Goal: Transaction & Acquisition: Purchase product/service

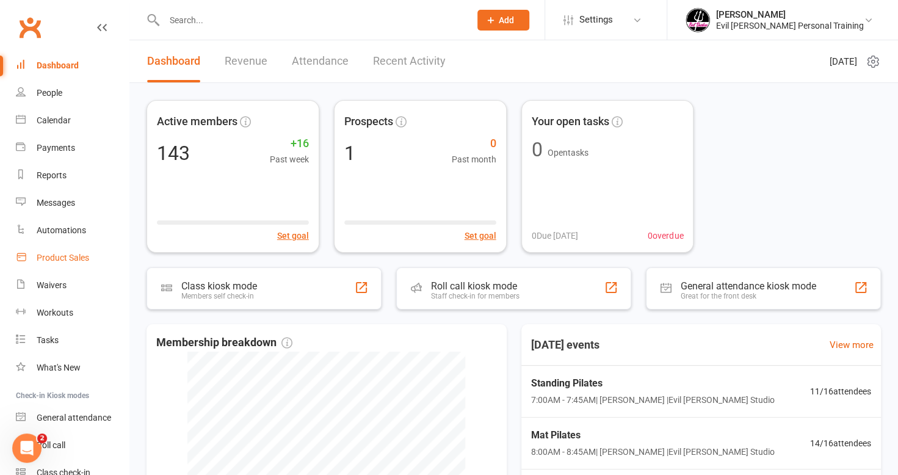
click at [60, 258] on div "Product Sales" at bounding box center [63, 258] width 53 height 10
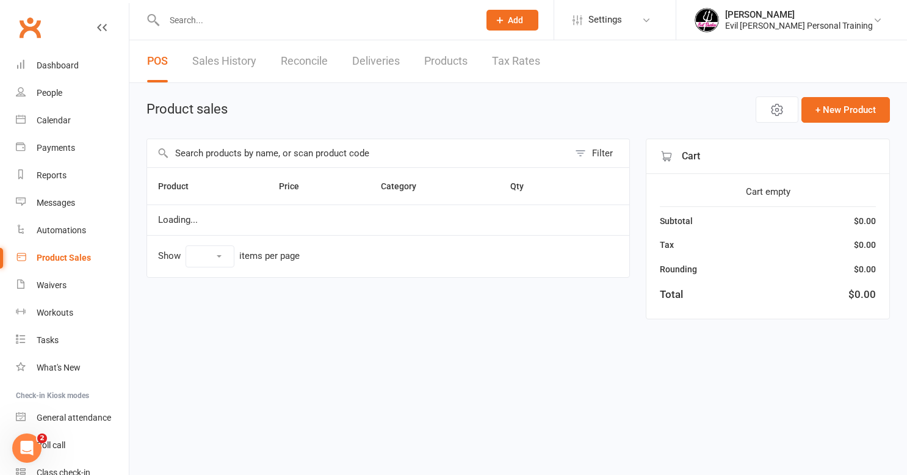
select select "50"
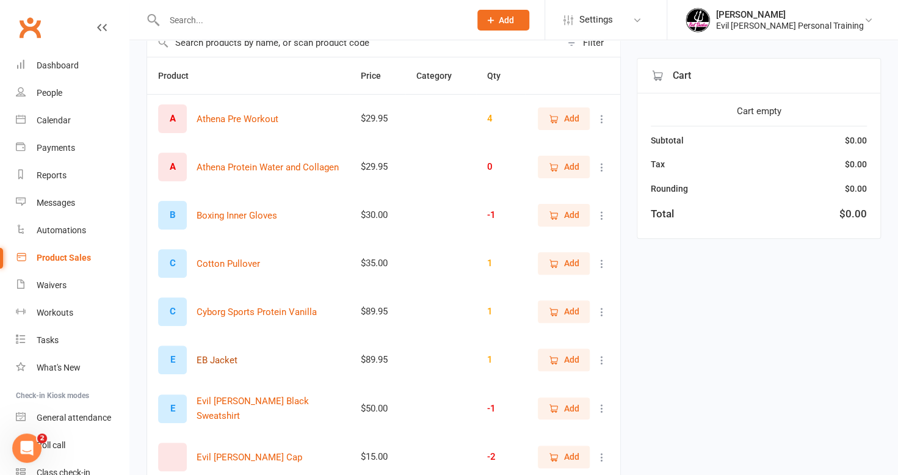
scroll to position [122, 0]
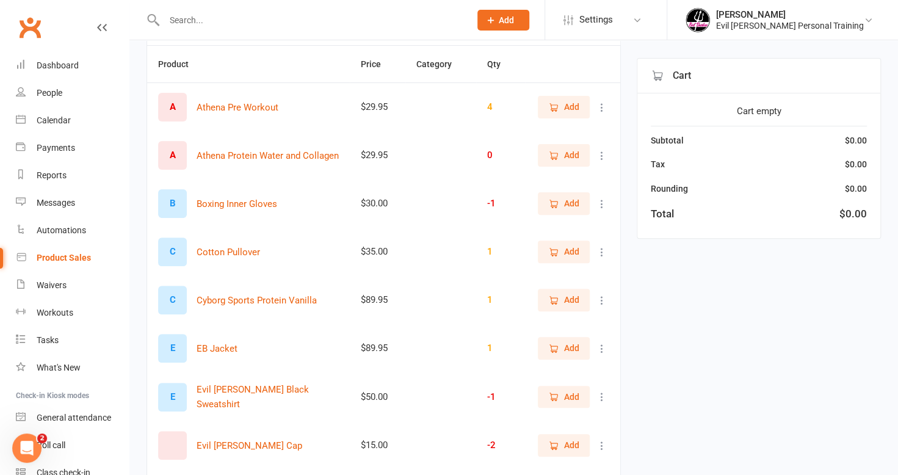
click at [603, 295] on icon at bounding box center [602, 300] width 12 height 12
click at [553, 319] on link "View / Edit" at bounding box center [539, 323] width 121 height 24
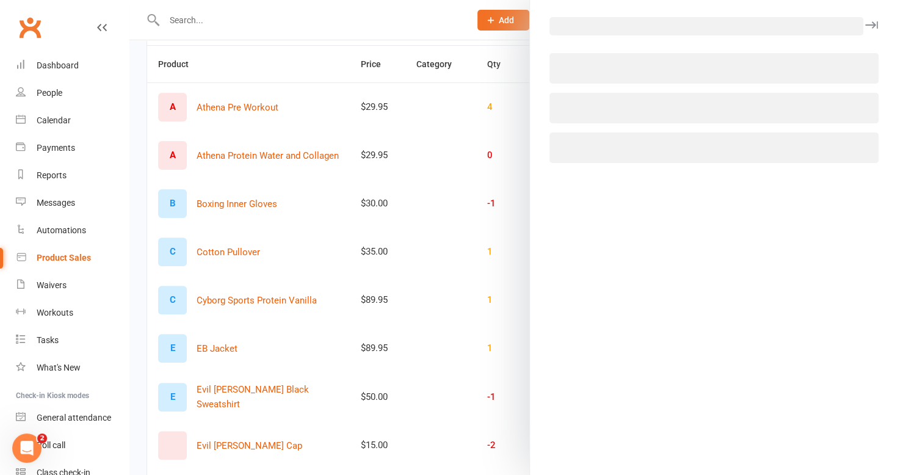
select select "1180"
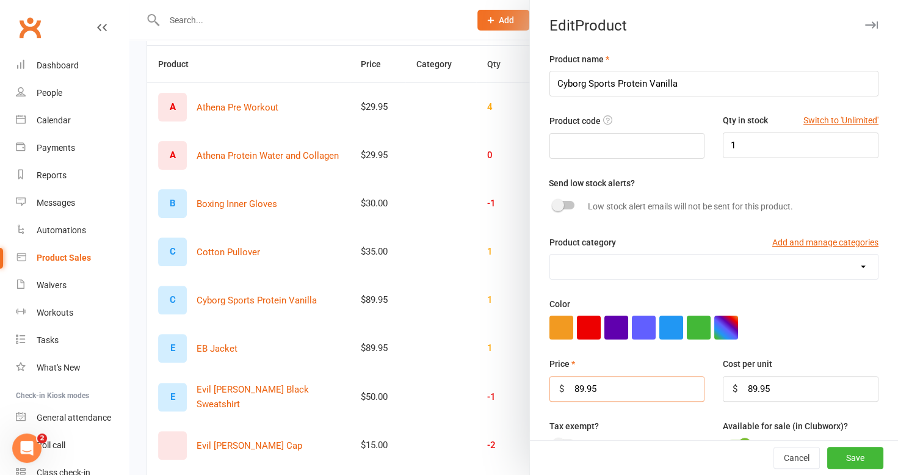
drag, startPoint x: 603, startPoint y: 382, endPoint x: 546, endPoint y: 375, distance: 57.9
click at [552, 379] on input "89.95" at bounding box center [627, 389] width 156 height 26
type input "51.00"
click at [833, 455] on button "Save" at bounding box center [855, 458] width 56 height 22
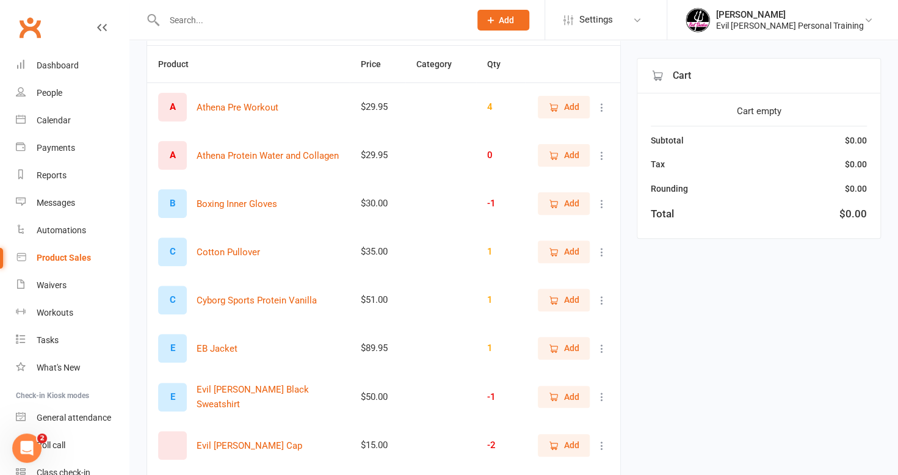
click at [604, 295] on icon at bounding box center [602, 300] width 12 height 12
click at [532, 328] on link "View / Edit" at bounding box center [539, 323] width 121 height 24
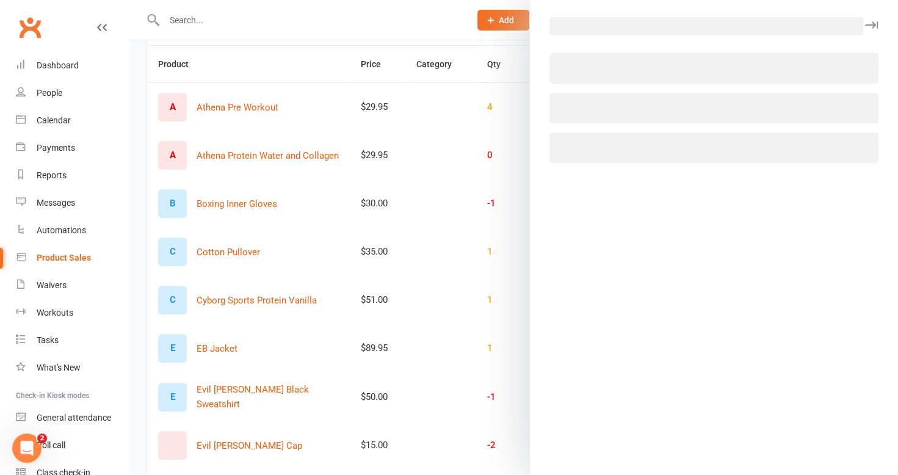
select select "1180"
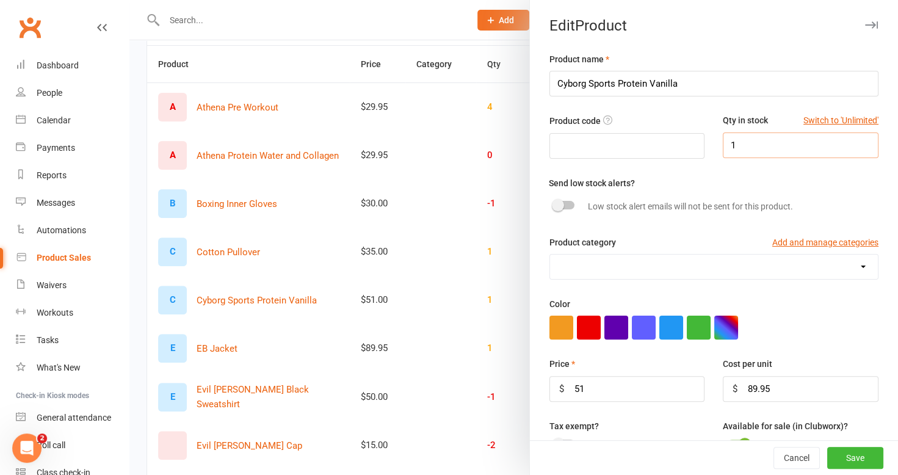
drag, startPoint x: 743, startPoint y: 140, endPoint x: 659, endPoint y: 150, distance: 84.1
click at [669, 149] on div "Product code Qty in stock Switch to 'Unlimited' 1" at bounding box center [713, 145] width 347 height 62
type input "4"
click at [831, 458] on button "Save" at bounding box center [855, 458] width 56 height 22
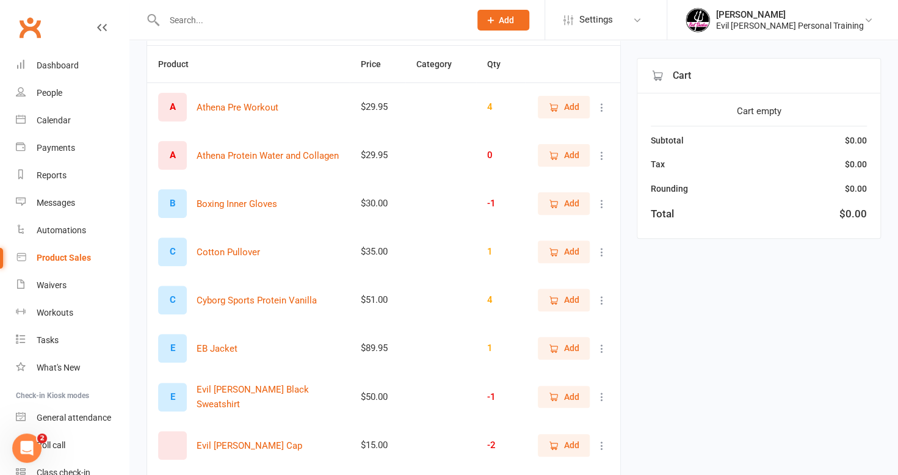
click at [600, 104] on icon at bounding box center [602, 107] width 12 height 12
click at [532, 126] on link "View / Edit" at bounding box center [539, 130] width 121 height 24
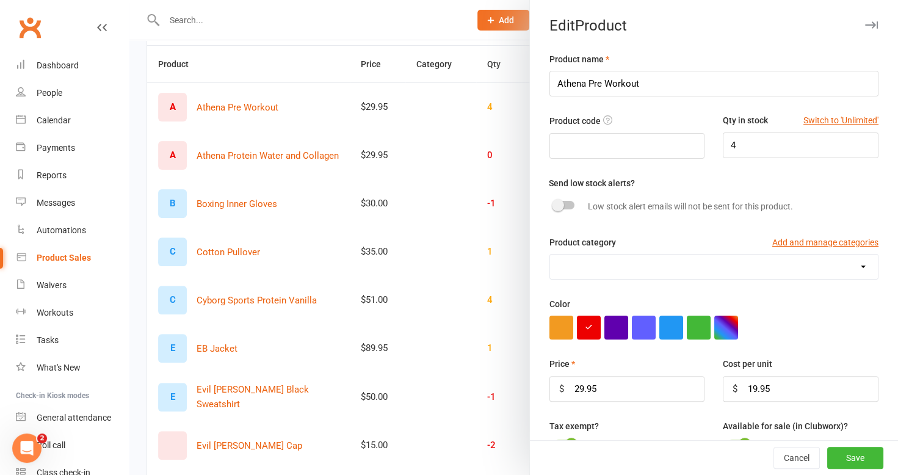
click at [278, 30] on div at bounding box center [513, 237] width 769 height 475
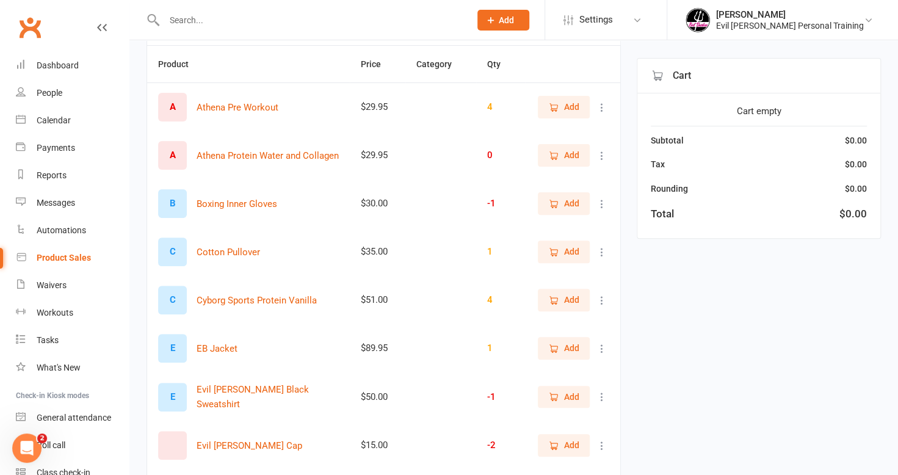
click at [600, 297] on icon at bounding box center [602, 300] width 12 height 12
click at [526, 327] on link "View / Edit" at bounding box center [539, 323] width 121 height 24
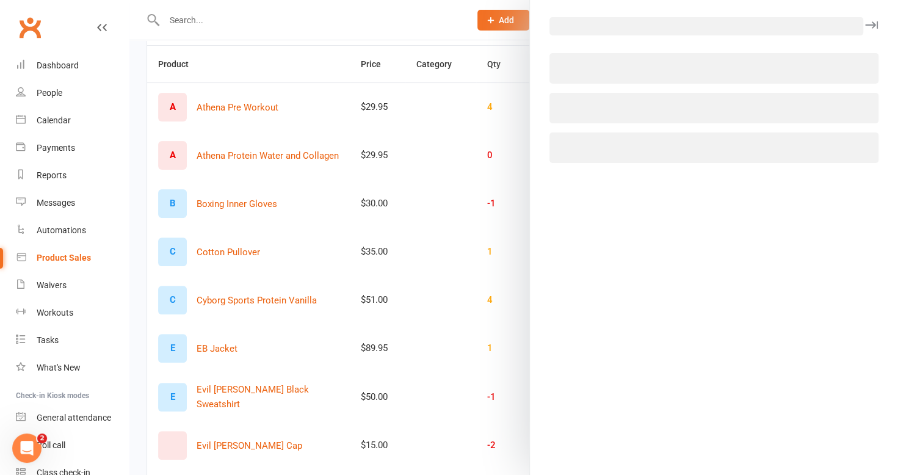
select select "1180"
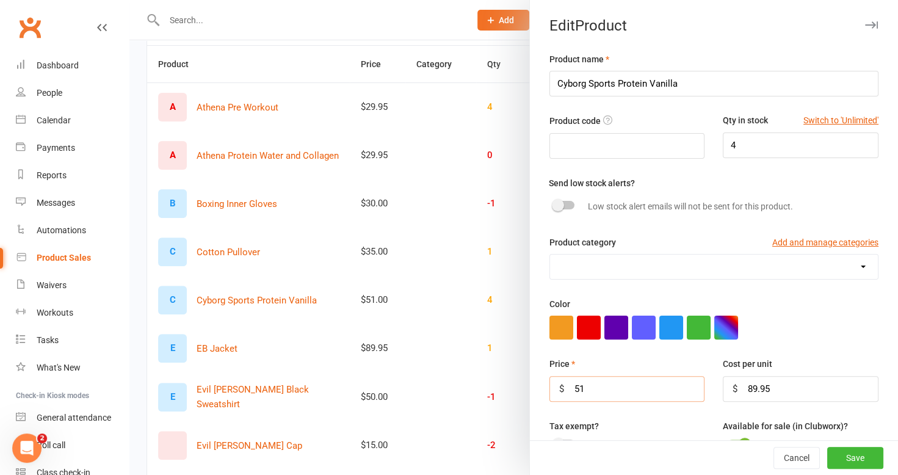
drag, startPoint x: 582, startPoint y: 391, endPoint x: 540, endPoint y: 368, distance: 48.6
click at [546, 372] on div "Price $ 51" at bounding box center [627, 379] width 174 height 45
type input "89.95"
drag, startPoint x: 758, startPoint y: 386, endPoint x: 723, endPoint y: 385, distance: 34.8
click at [723, 385] on div "$ 89.95" at bounding box center [801, 389] width 156 height 26
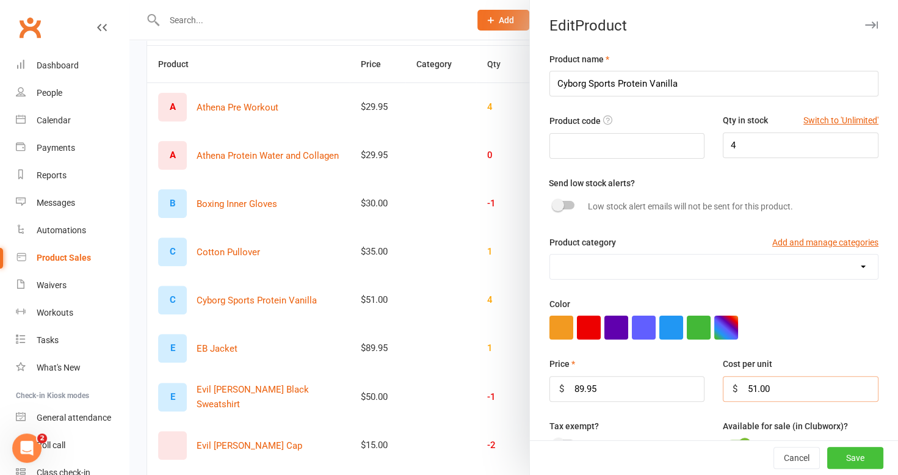
type input "51.00"
click at [839, 453] on button "Save" at bounding box center [855, 458] width 56 height 22
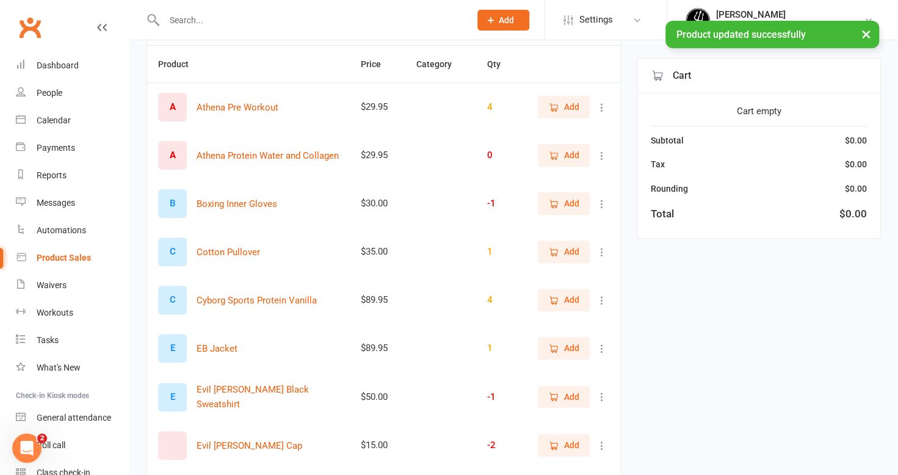
click at [601, 104] on icon at bounding box center [602, 107] width 12 height 12
click at [524, 129] on link "View / Edit" at bounding box center [539, 130] width 121 height 24
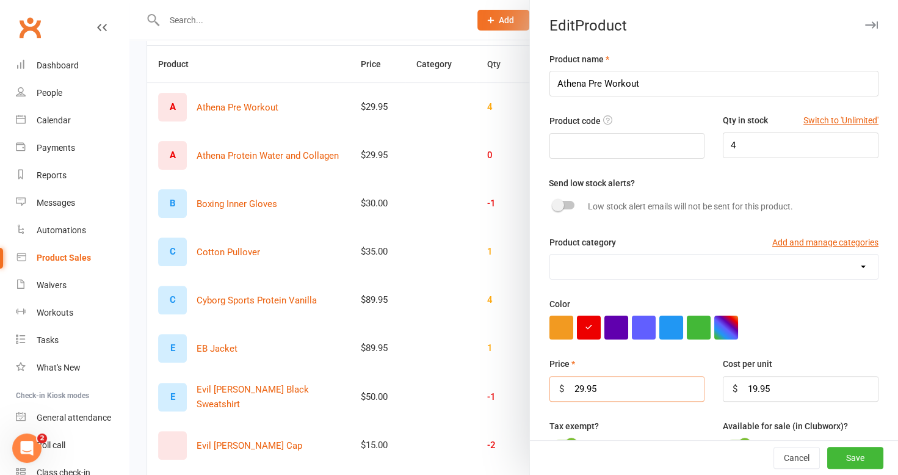
drag, startPoint x: 603, startPoint y: 386, endPoint x: 544, endPoint y: 371, distance: 61.2
click at [558, 373] on div "Price $ 29.95" at bounding box center [627, 379] width 174 height 45
type input "33.95"
drag, startPoint x: 845, startPoint y: 458, endPoint x: 835, endPoint y: 460, distance: 9.8
click at [844, 460] on button "Save" at bounding box center [855, 458] width 56 height 22
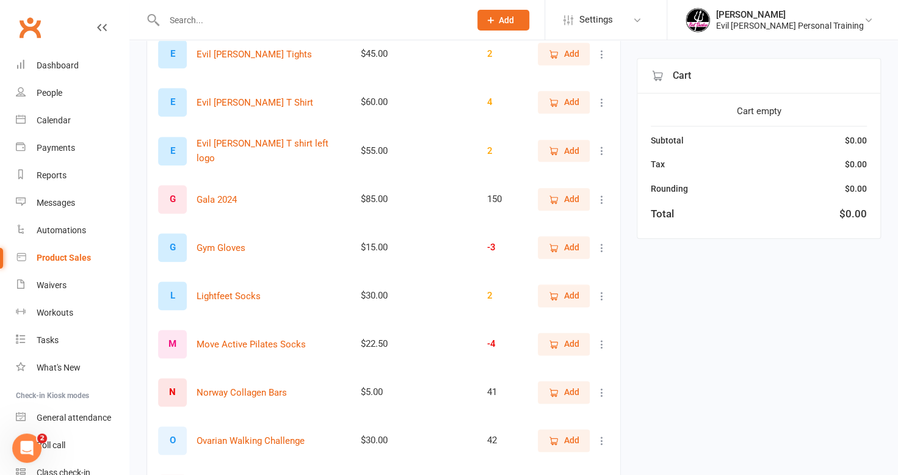
scroll to position [733, 0]
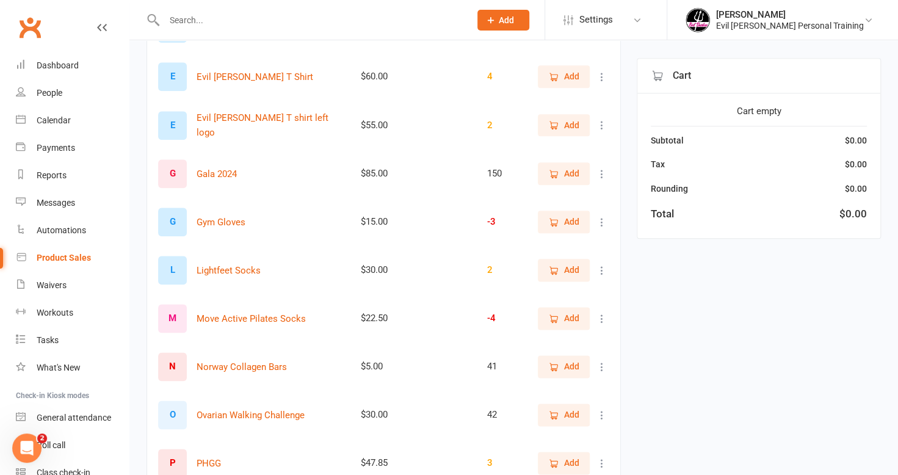
click at [575, 418] on span "Add" at bounding box center [571, 414] width 15 height 13
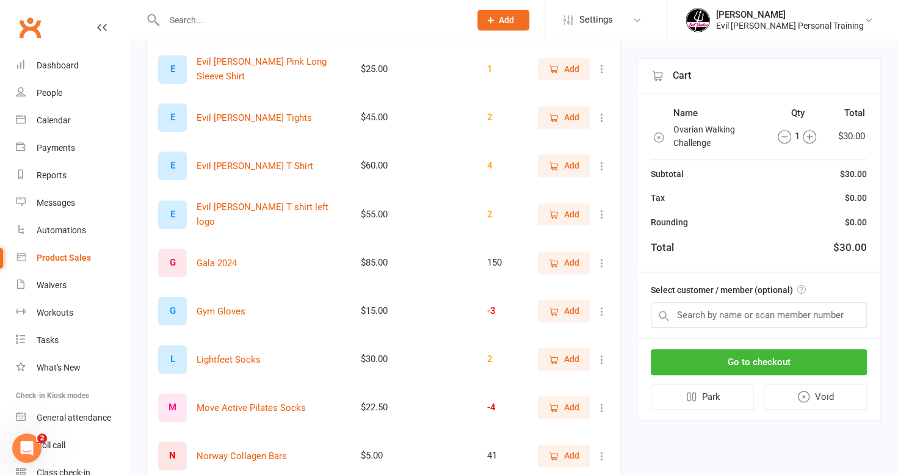
scroll to position [549, 0]
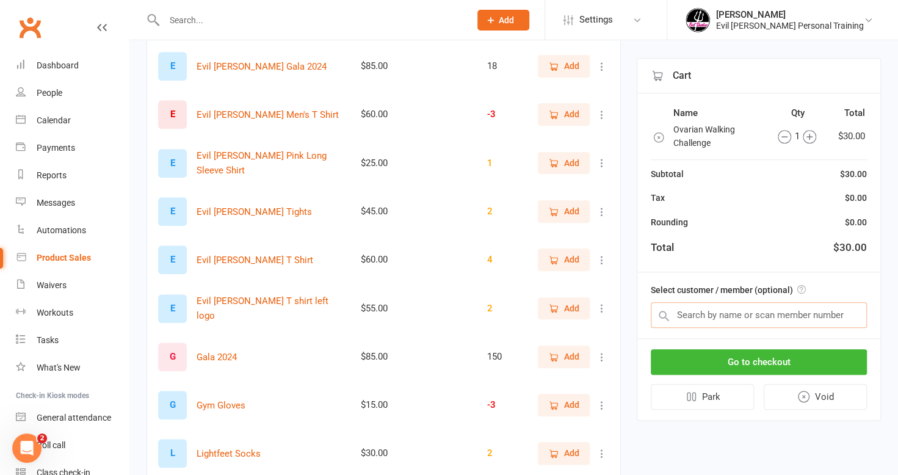
click at [744, 316] on input "text" at bounding box center [759, 315] width 216 height 26
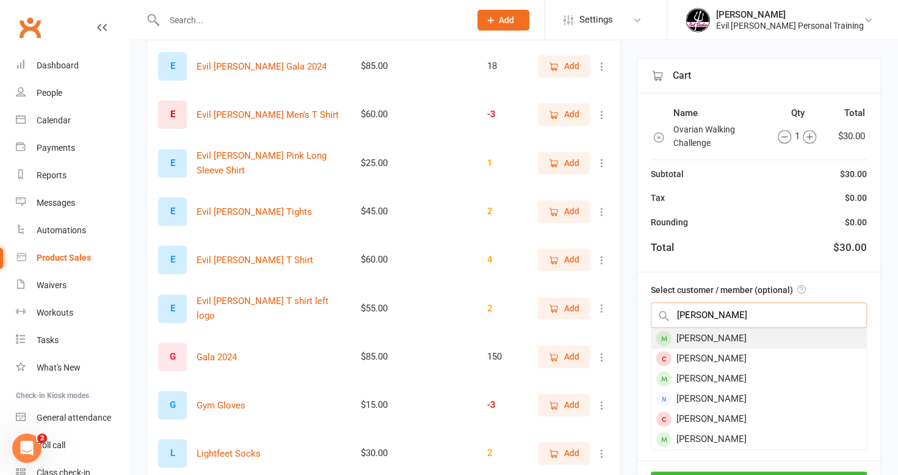
type input "carol"
click at [750, 338] on div "Carol Bacon" at bounding box center [758, 338] width 215 height 20
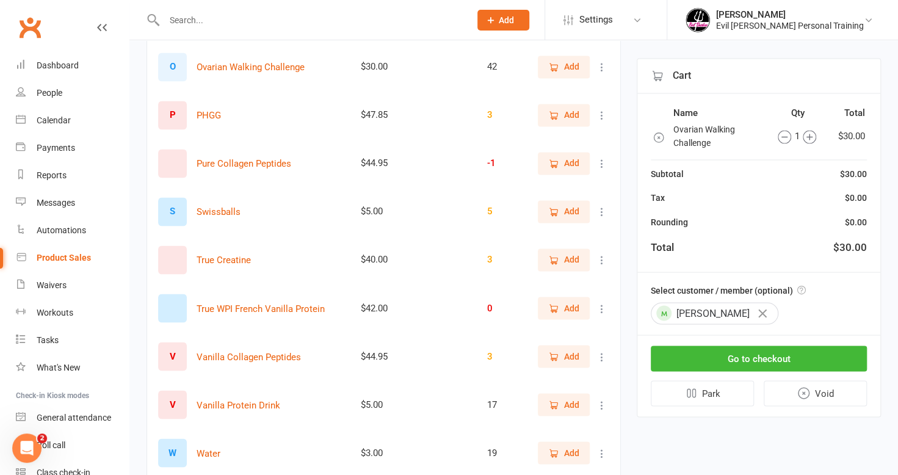
scroll to position [1038, 0]
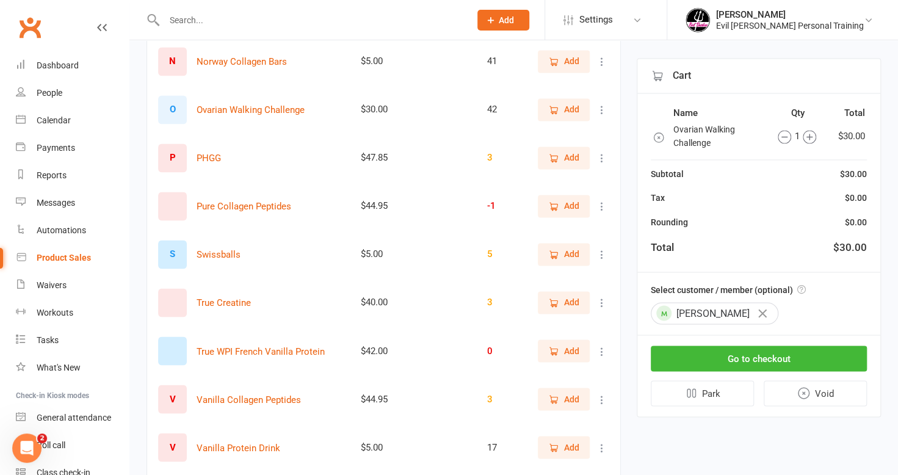
click at [607, 109] on icon at bounding box center [602, 110] width 12 height 12
click at [553, 132] on link "View / Edit" at bounding box center [539, 130] width 121 height 24
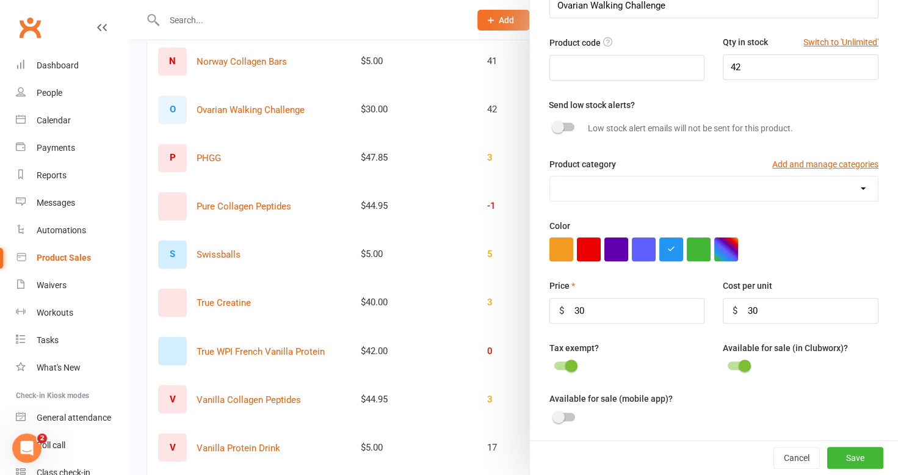
scroll to position [122, 0]
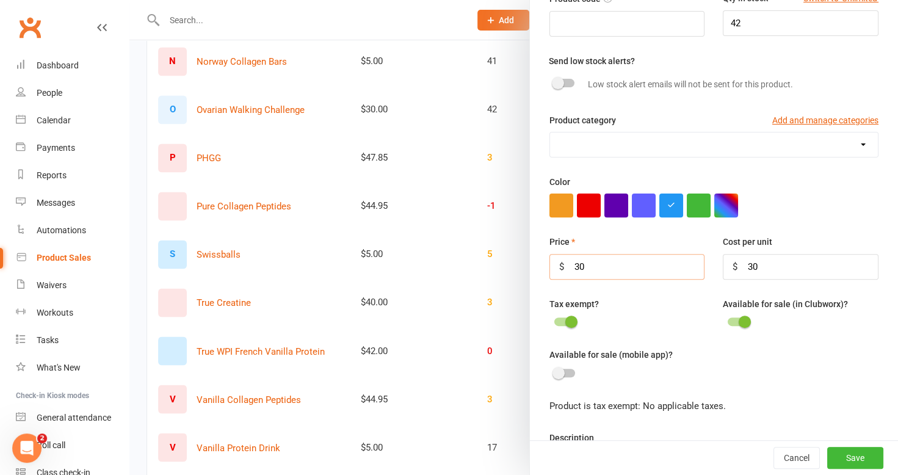
click at [595, 271] on input "30" at bounding box center [627, 267] width 156 height 26
type input "33"
click at [554, 317] on label at bounding box center [564, 321] width 21 height 9
click at [554, 320] on input "checkbox" at bounding box center [554, 320] width 0 height 0
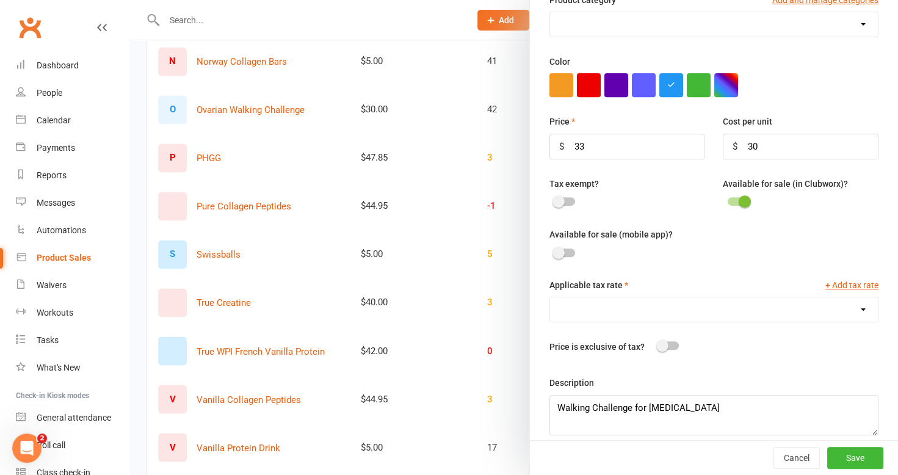
scroll to position [244, 0]
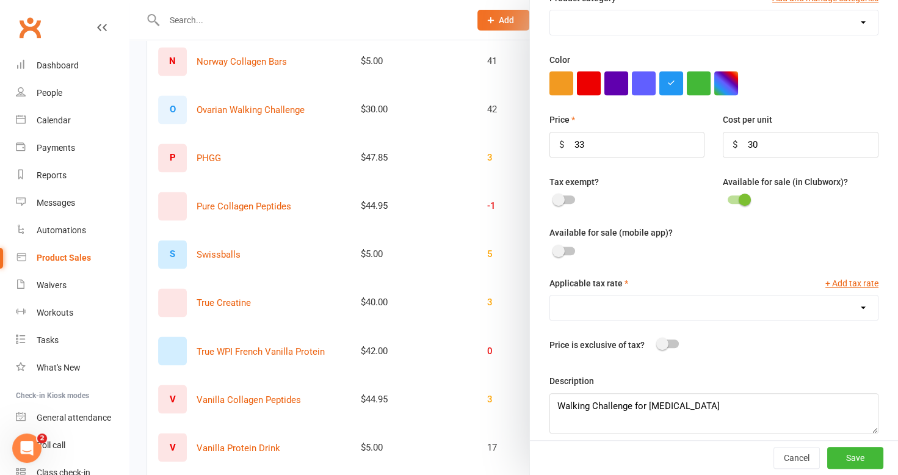
click at [825, 310] on select "GST (10.0%)" at bounding box center [714, 307] width 328 height 24
select select "1180"
click at [550, 295] on select "GST (10.0%)" at bounding box center [714, 307] width 328 height 24
click at [597, 140] on input "33" at bounding box center [627, 145] width 156 height 26
type input "30"
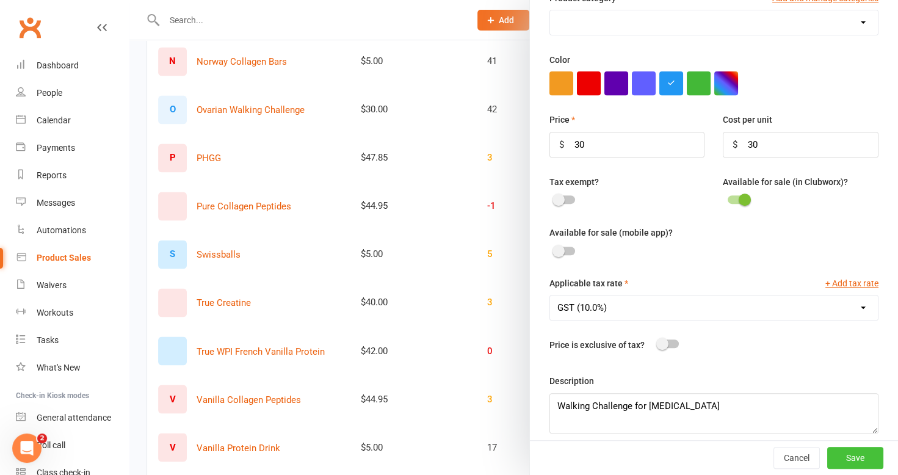
click at [844, 453] on button "Save" at bounding box center [855, 458] width 56 height 22
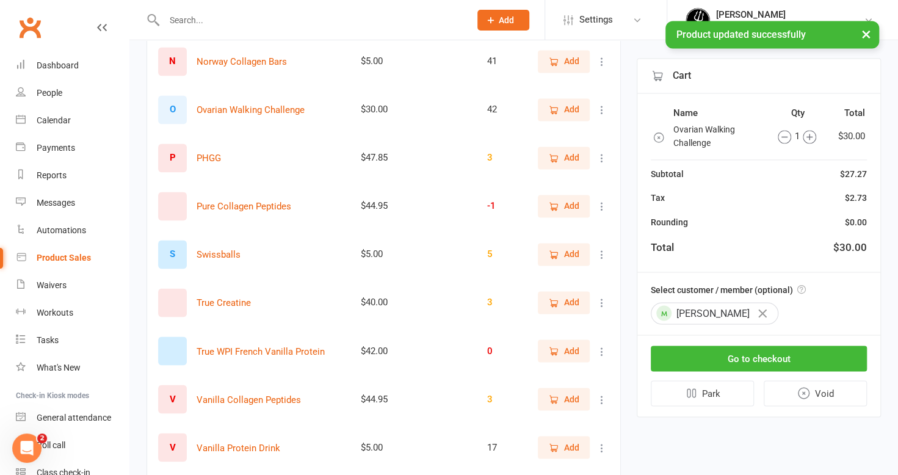
click at [661, 138] on icon "button" at bounding box center [659, 137] width 12 height 12
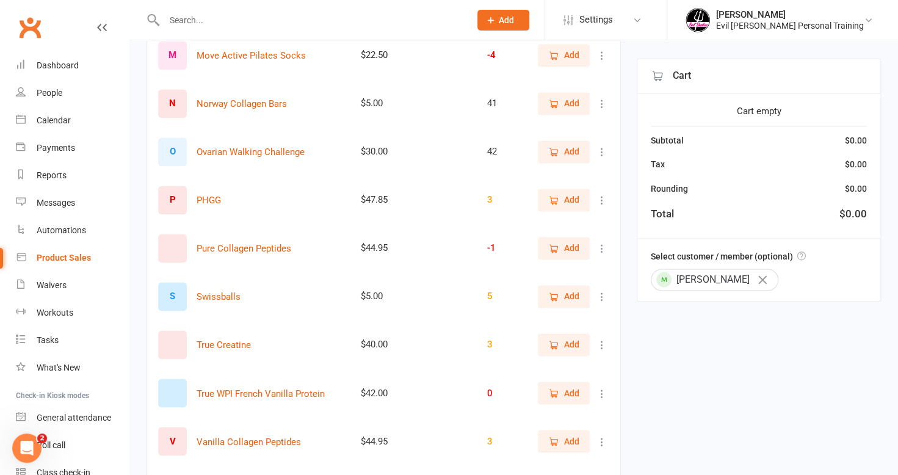
scroll to position [977, 0]
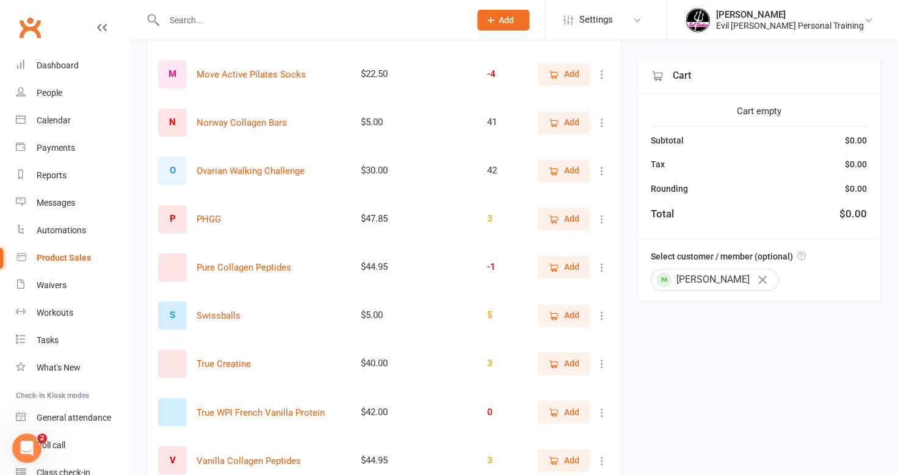
click at [571, 165] on span "Add" at bounding box center [571, 170] width 15 height 13
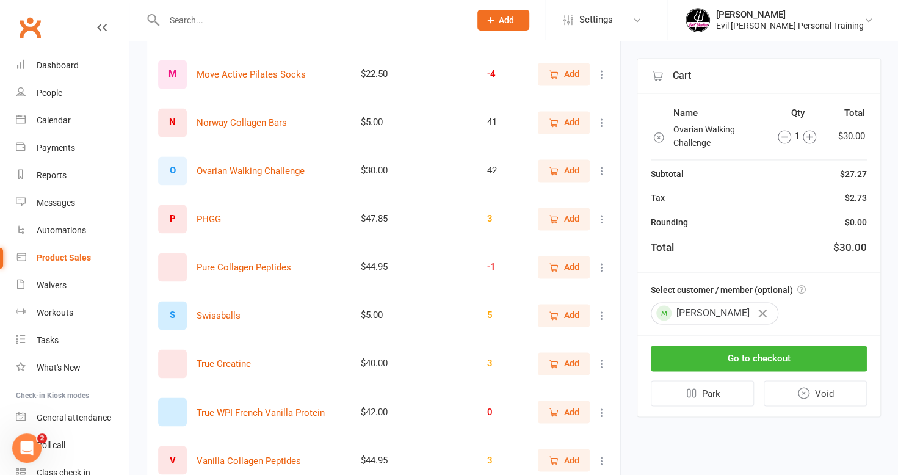
click at [603, 167] on icon at bounding box center [602, 171] width 12 height 12
click at [570, 190] on link "View / Edit" at bounding box center [539, 191] width 121 height 24
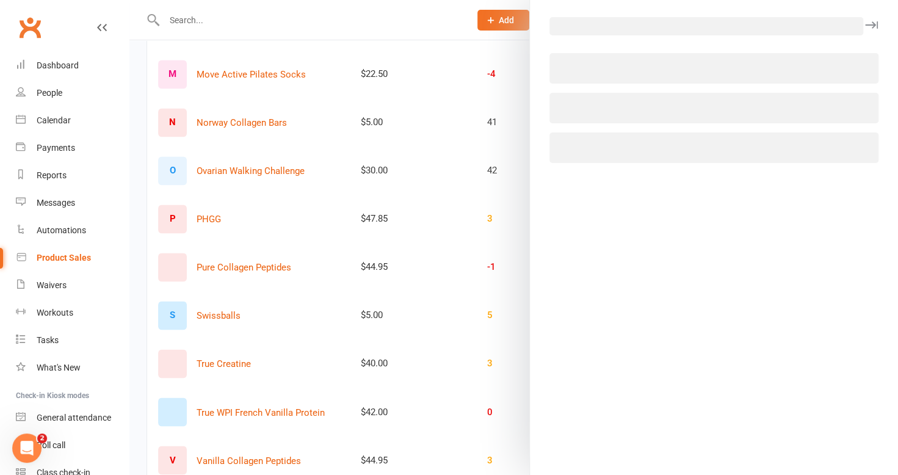
select select "1180"
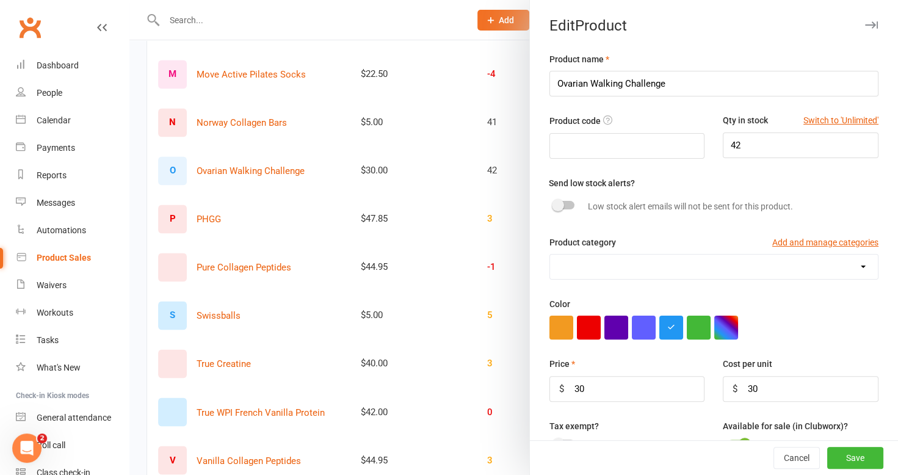
scroll to position [183, 0]
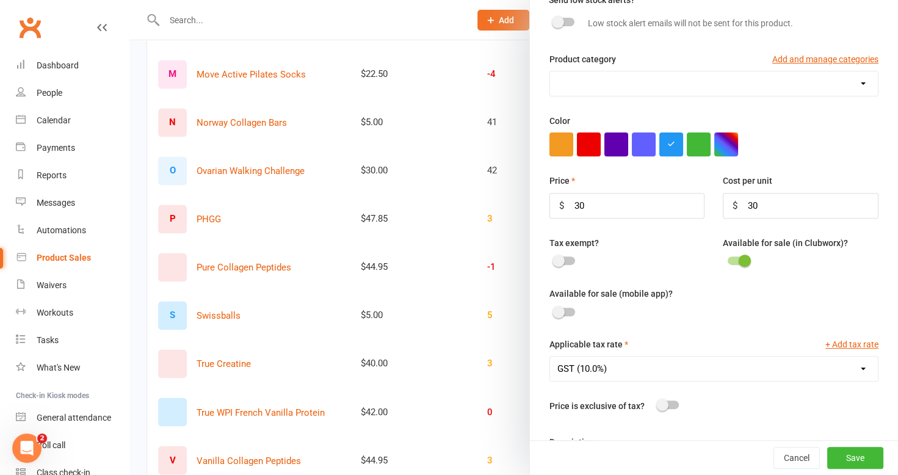
click at [563, 258] on div at bounding box center [564, 260] width 21 height 9
click at [554, 259] on input "checkbox" at bounding box center [554, 259] width 0 height 0
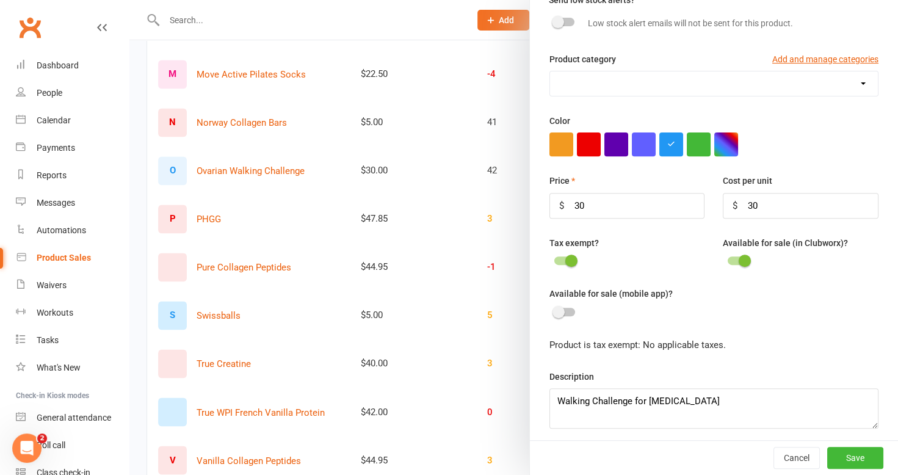
click at [554, 256] on div at bounding box center [564, 260] width 21 height 9
click at [554, 259] on input "checkbox" at bounding box center [554, 259] width 0 height 0
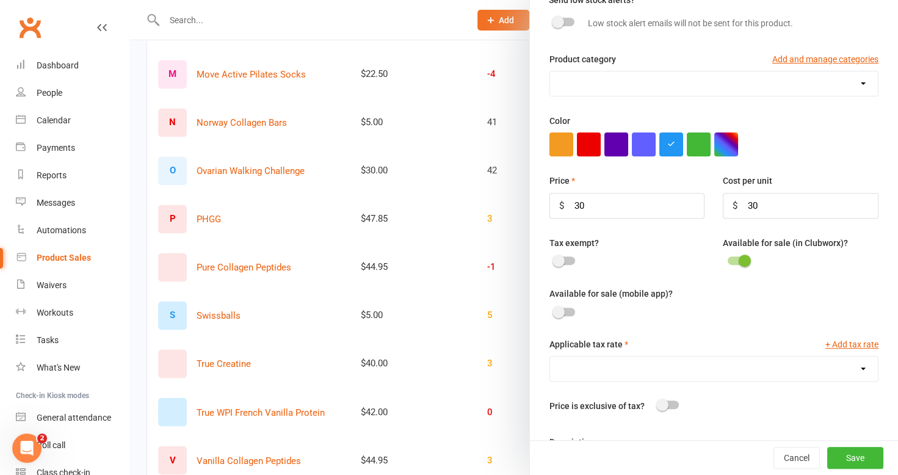
click at [611, 358] on select "GST (10.0%)" at bounding box center [714, 369] width 328 height 24
select select "1180"
click at [550, 357] on select "GST (10.0%)" at bounding box center [714, 369] width 328 height 24
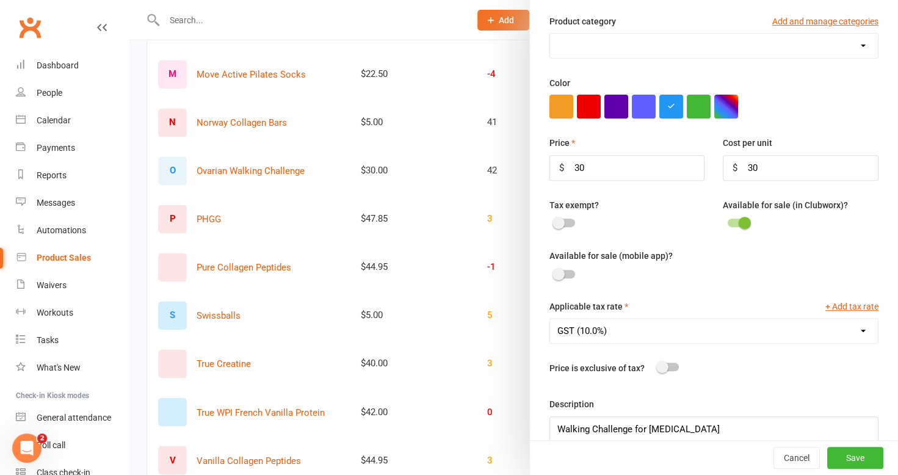
scroll to position [250, 0]
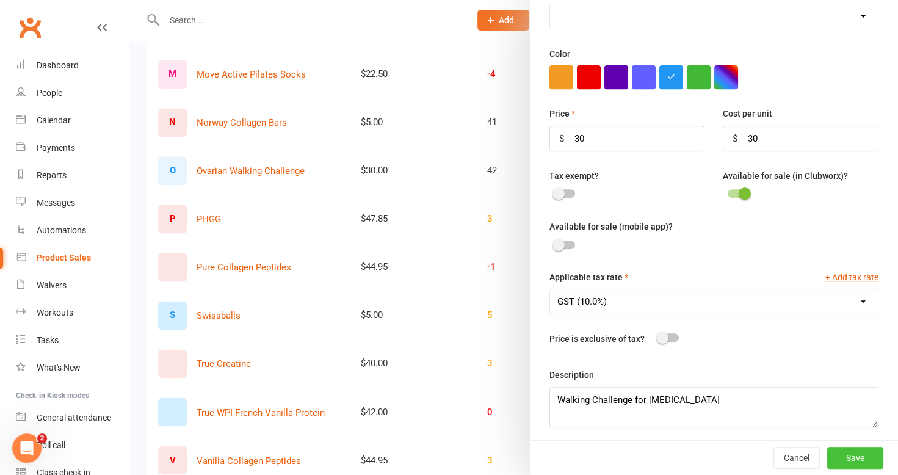
click at [828, 457] on button "Save" at bounding box center [855, 458] width 56 height 22
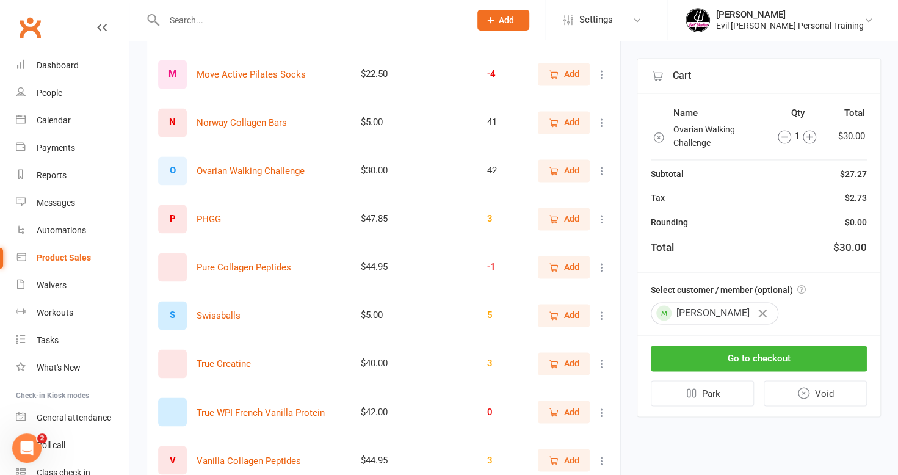
click at [600, 168] on icon at bounding box center [602, 171] width 12 height 12
click at [540, 193] on link "View / Edit" at bounding box center [539, 191] width 121 height 24
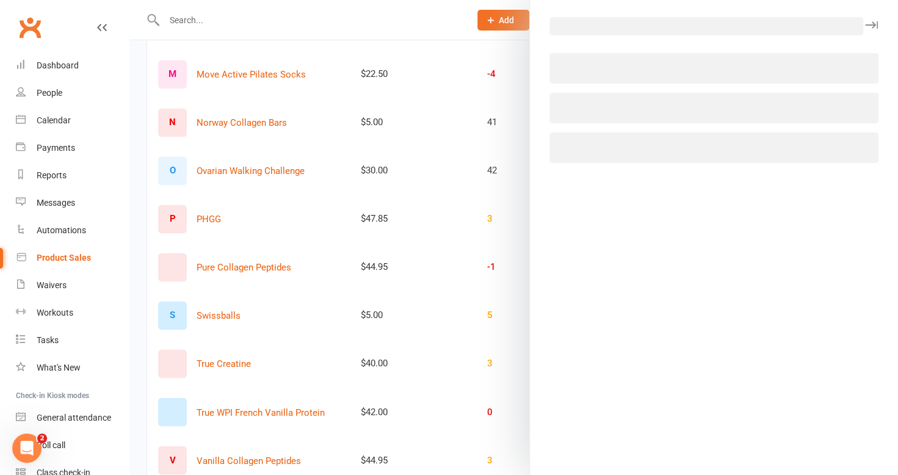
select select "1180"
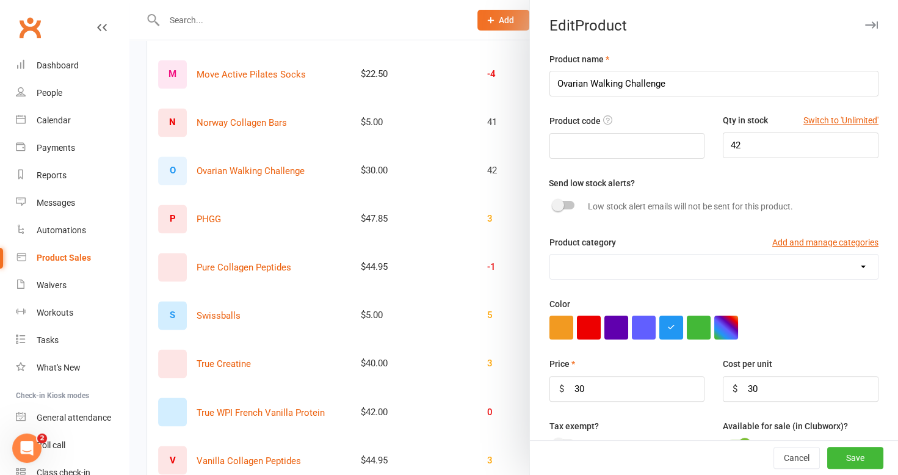
scroll to position [122, 0]
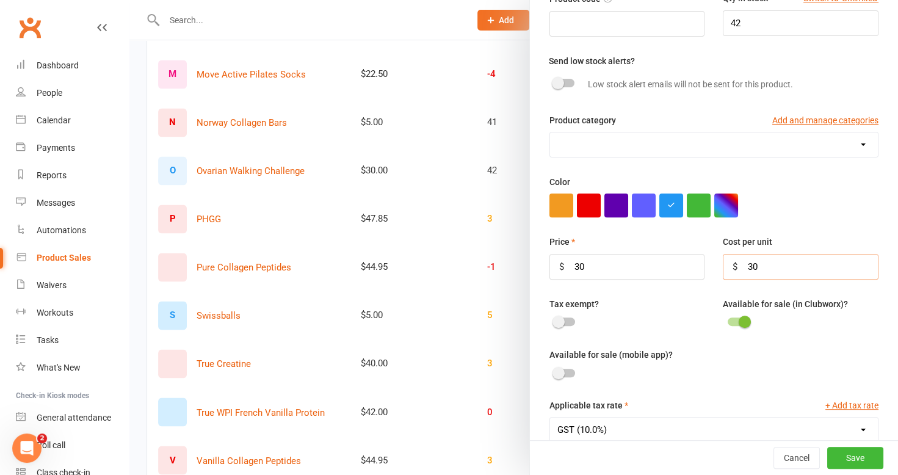
drag, startPoint x: 756, startPoint y: 266, endPoint x: 718, endPoint y: 255, distance: 40.2
click at [723, 255] on input "30" at bounding box center [801, 267] width 156 height 26
type input "33.10"
click at [595, 263] on input "30" at bounding box center [627, 267] width 156 height 26
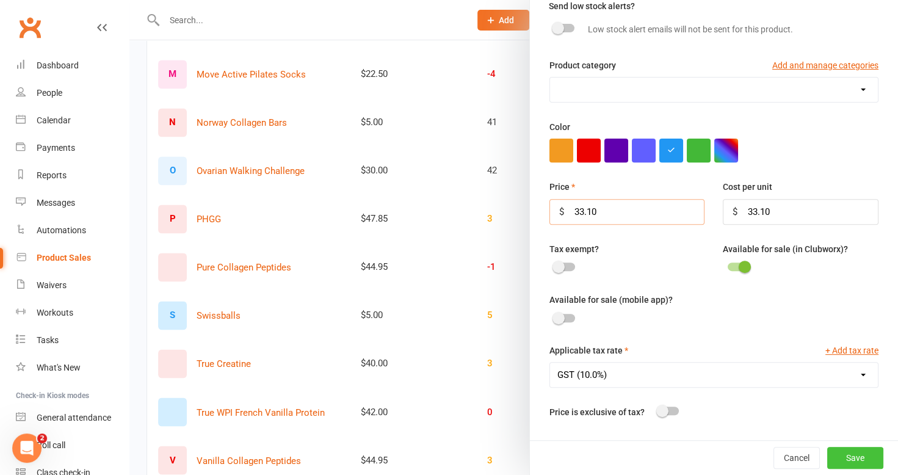
scroll to position [250, 0]
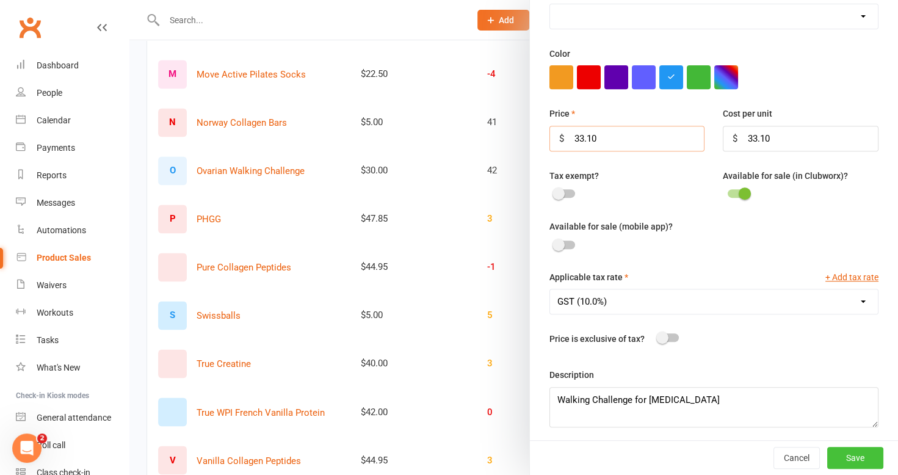
type input "33.10"
click at [845, 457] on button "Save" at bounding box center [855, 458] width 56 height 22
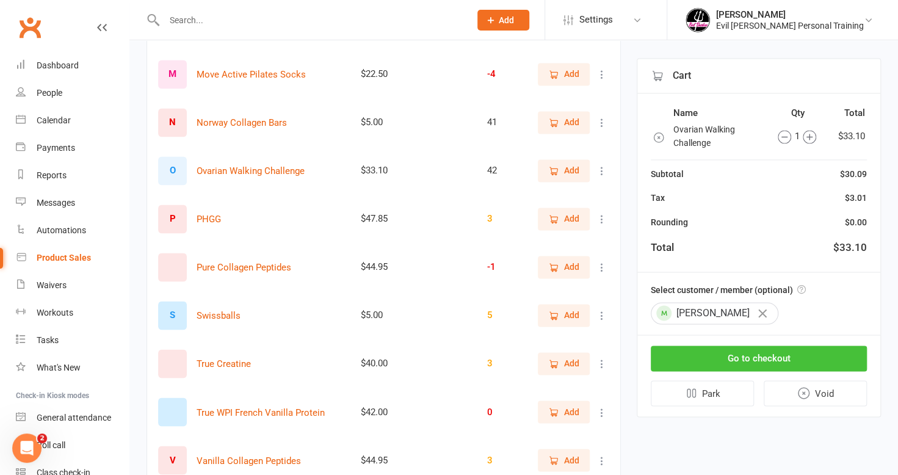
click at [698, 357] on button "Go to checkout" at bounding box center [759, 359] width 216 height 26
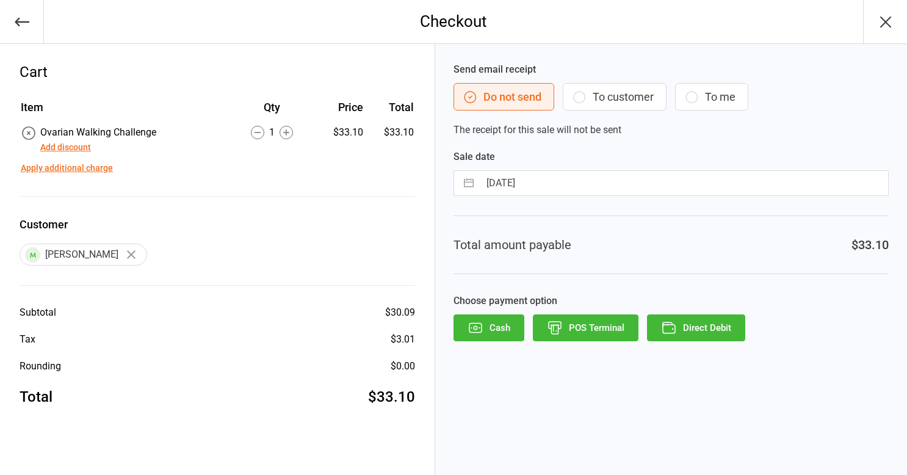
click at [599, 88] on button "To customer" at bounding box center [615, 96] width 104 height 27
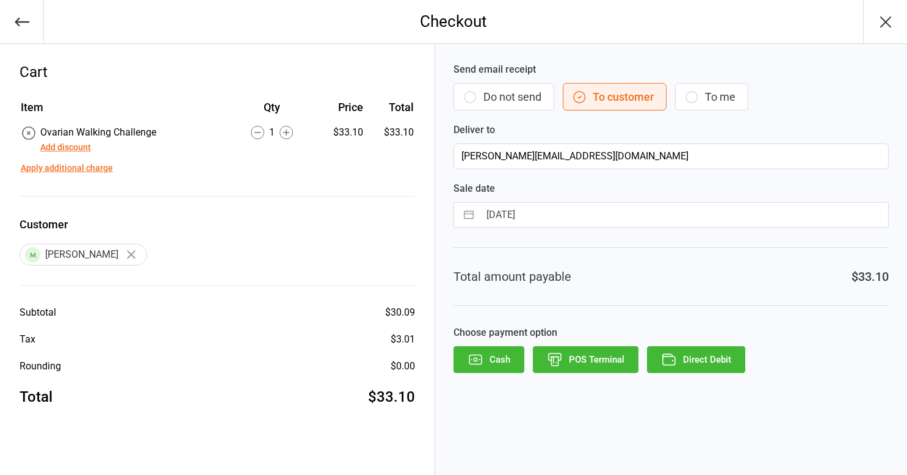
click at [679, 349] on button "Direct Debit" at bounding box center [696, 359] width 98 height 27
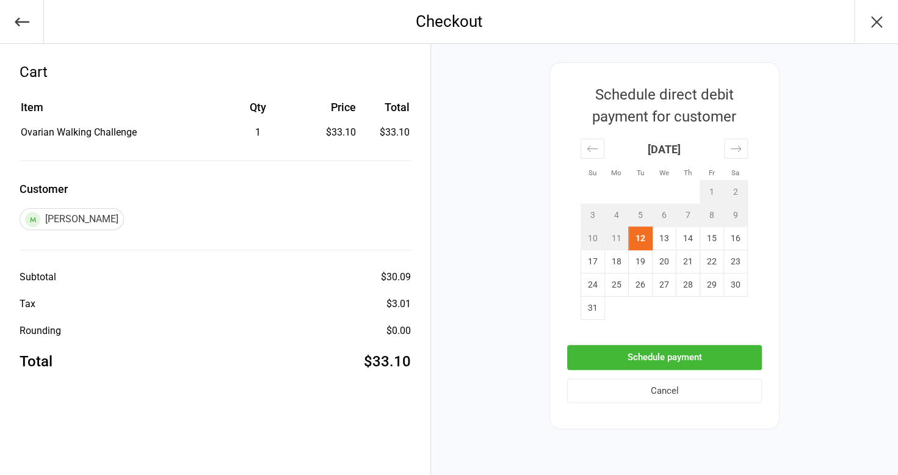
click at [675, 358] on button "Schedule payment" at bounding box center [664, 357] width 195 height 25
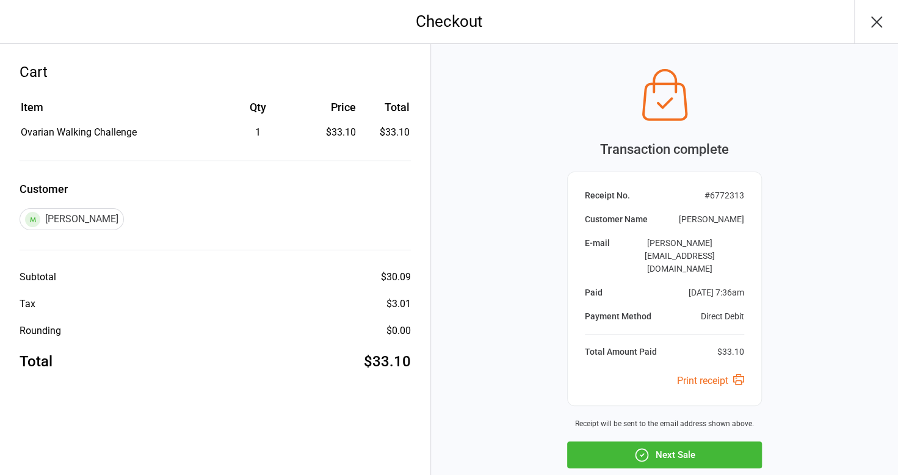
click at [873, 21] on icon "button" at bounding box center [877, 22] width 20 height 20
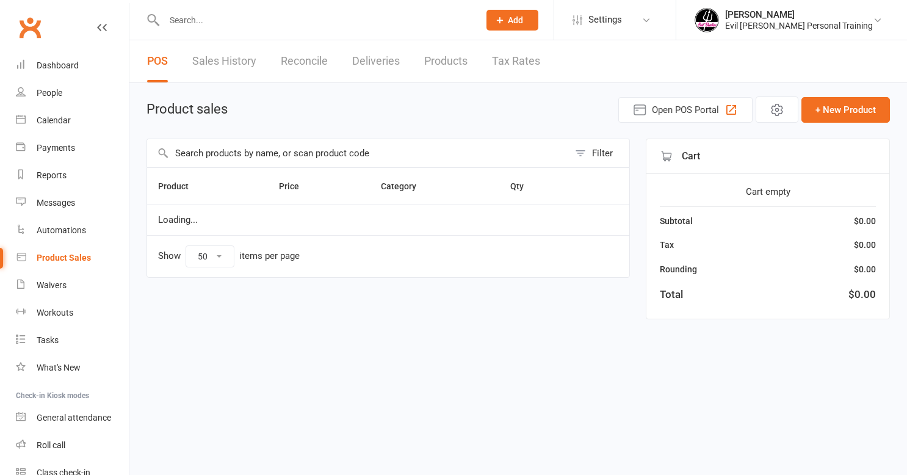
select select "50"
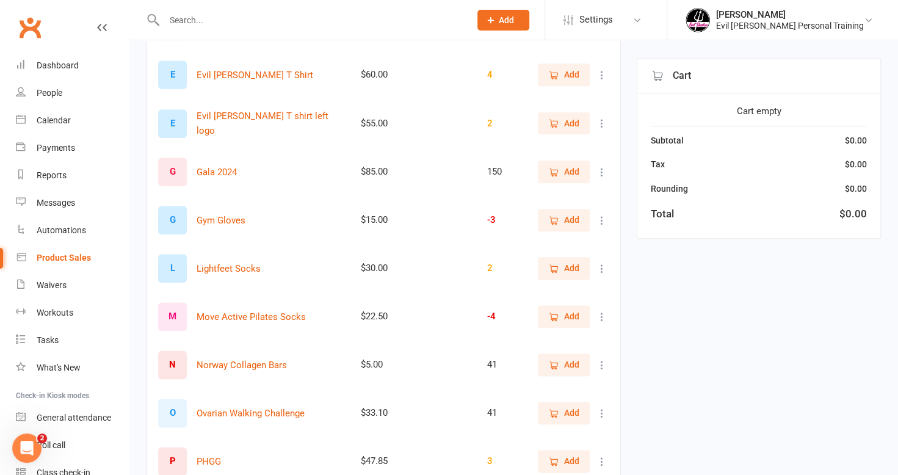
scroll to position [855, 0]
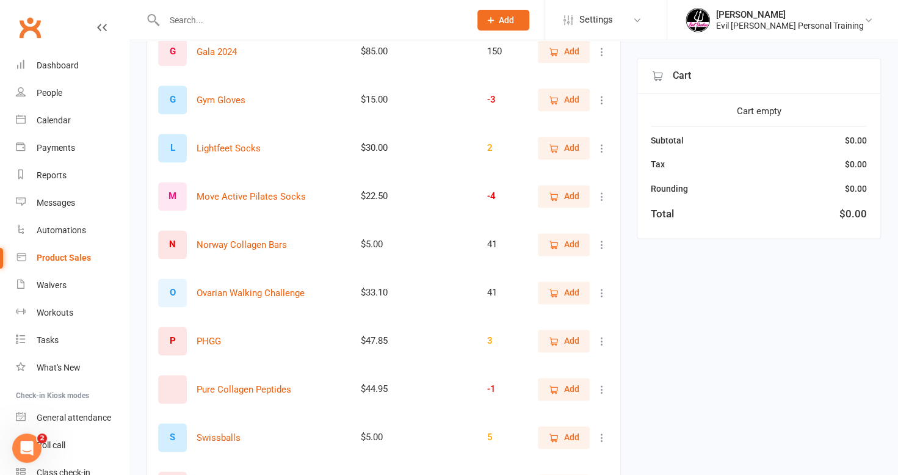
click at [170, 21] on input "text" at bounding box center [311, 20] width 301 height 17
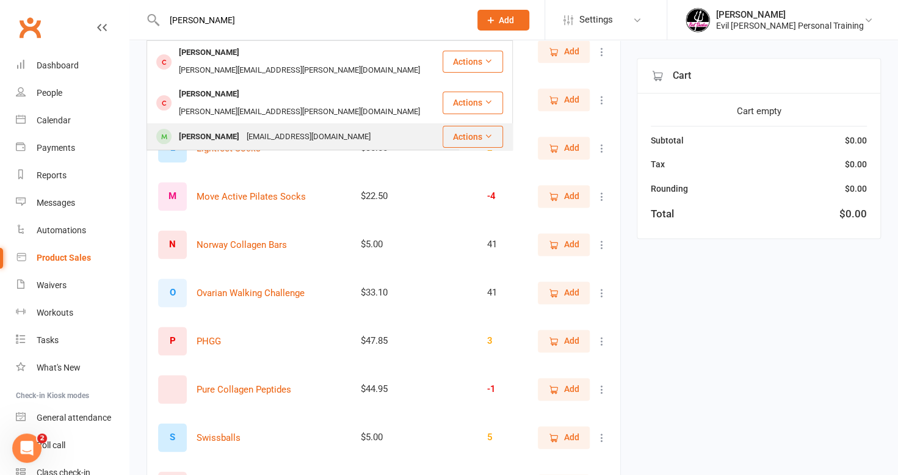
type input "ruth"
click at [252, 128] on div "rgrie6@gmail.com" at bounding box center [308, 137] width 131 height 18
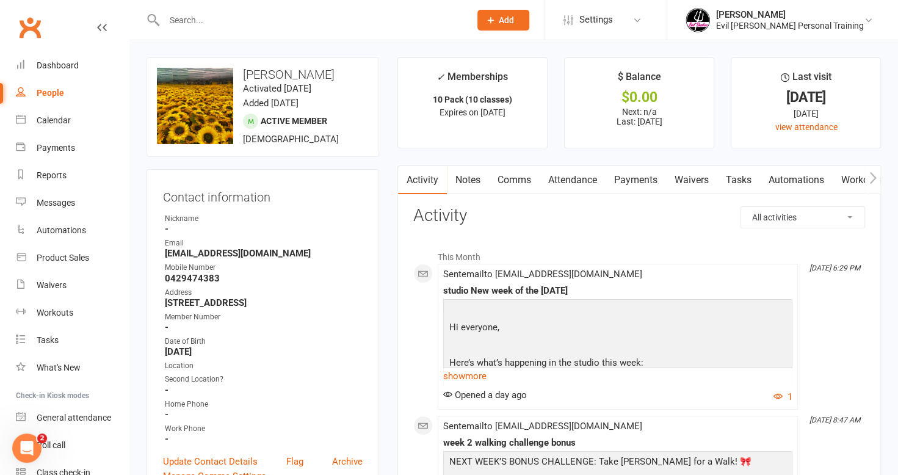
click at [640, 181] on link "Payments" at bounding box center [636, 180] width 60 height 28
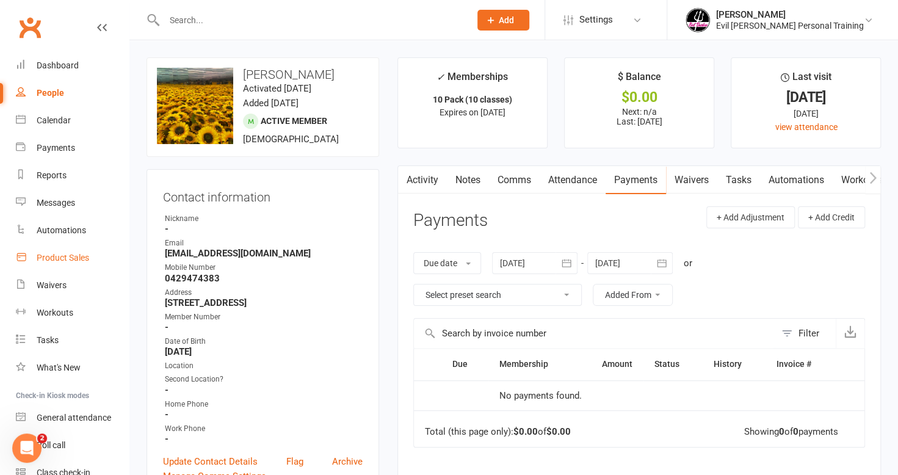
click at [61, 258] on div "Product Sales" at bounding box center [63, 258] width 53 height 10
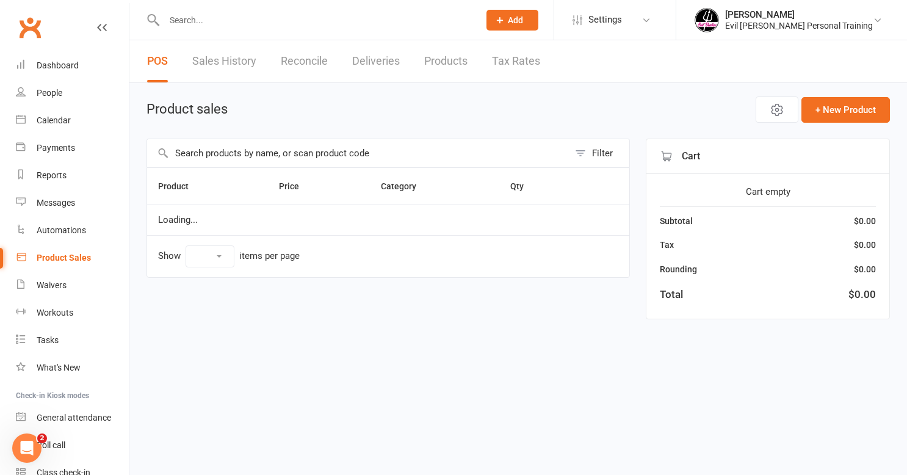
select select "50"
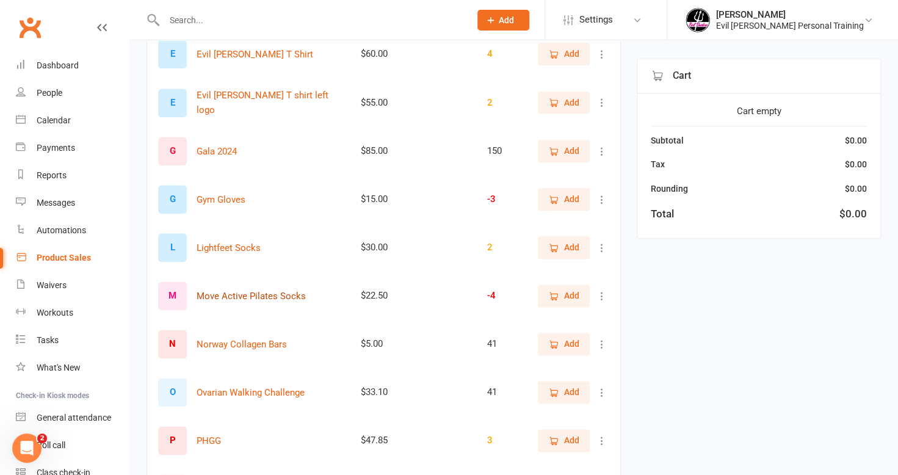
scroll to position [794, 0]
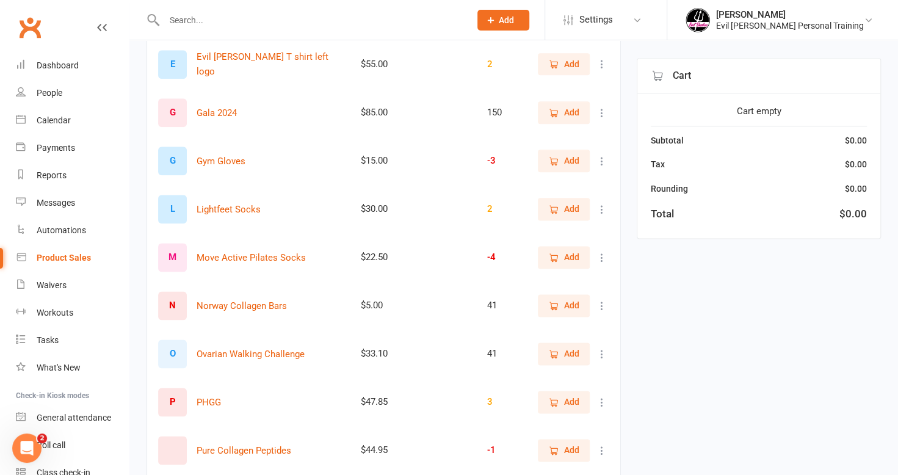
click at [571, 353] on span "Add" at bounding box center [571, 353] width 15 height 13
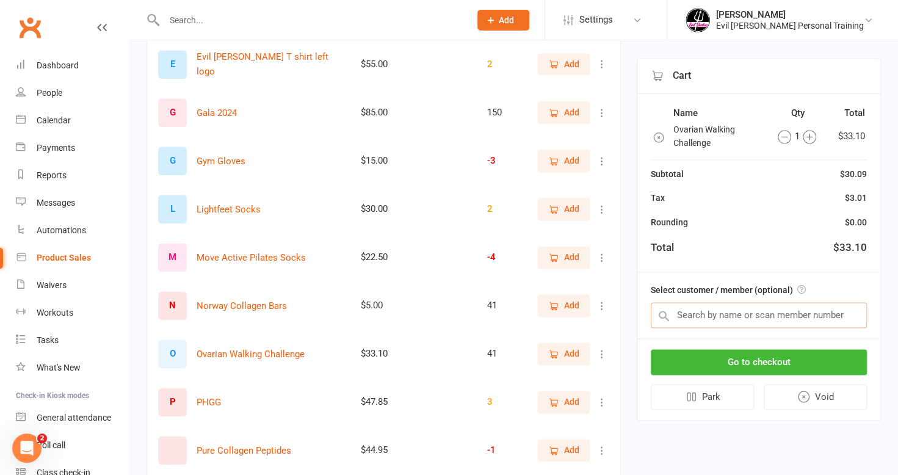
click at [719, 314] on input "text" at bounding box center [759, 315] width 216 height 26
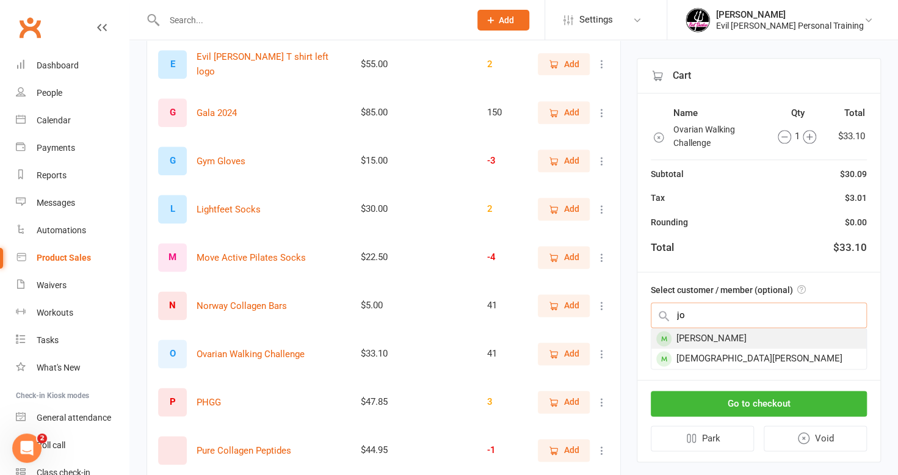
type input "jo"
click at [757, 342] on div "Jo Toghill" at bounding box center [758, 338] width 215 height 20
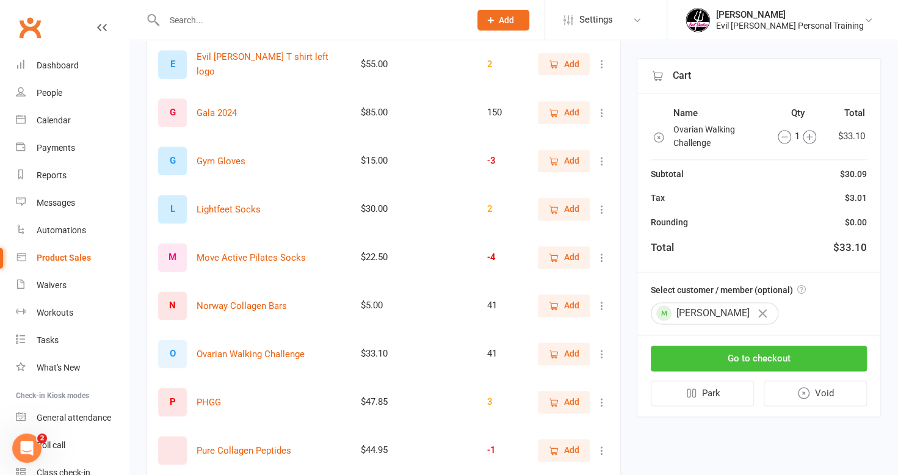
click at [758, 360] on button "Go to checkout" at bounding box center [759, 359] width 216 height 26
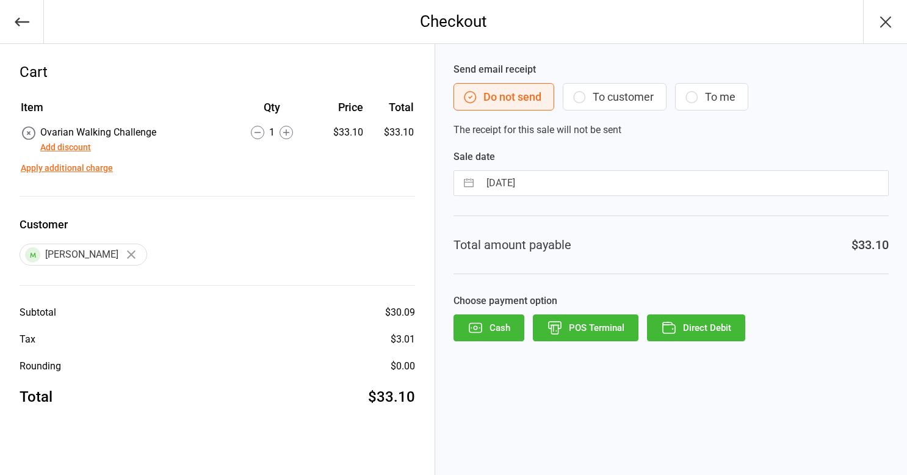
click at [628, 100] on button "To customer" at bounding box center [615, 96] width 104 height 27
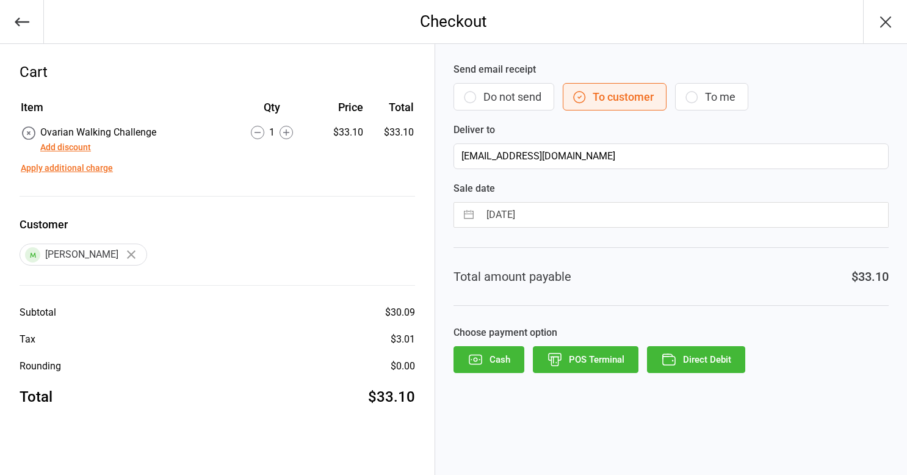
click at [673, 355] on icon "button" at bounding box center [669, 360] width 16 height 16
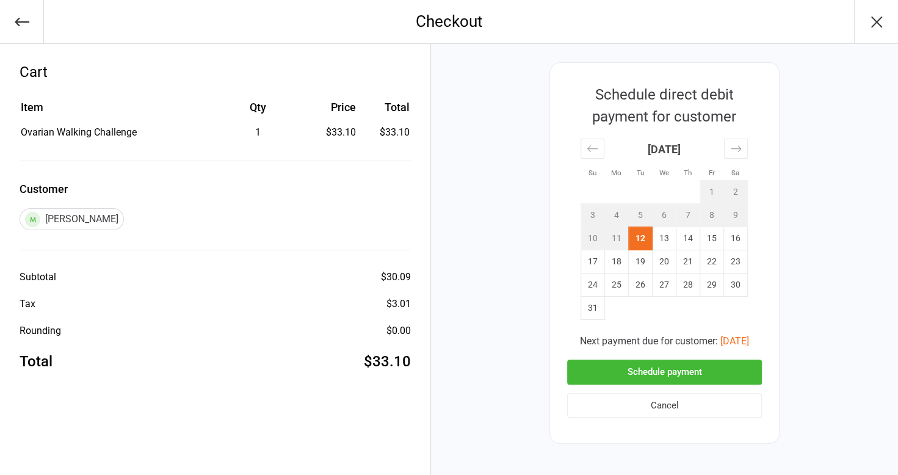
click at [679, 372] on button "Schedule payment" at bounding box center [664, 372] width 195 height 25
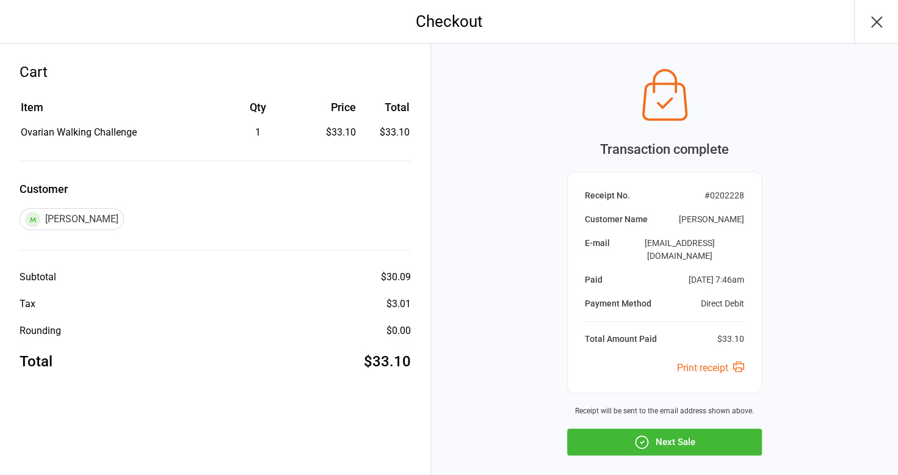
click at [697, 429] on button "Next Sale" at bounding box center [664, 442] width 195 height 27
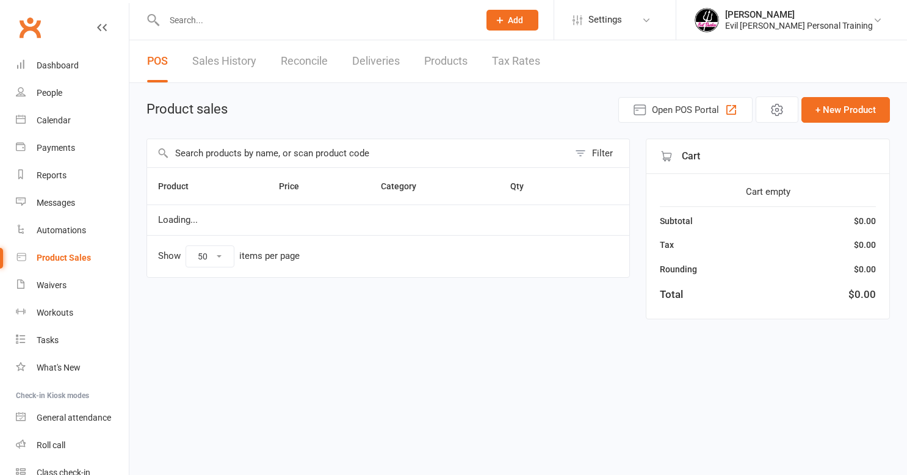
select select "50"
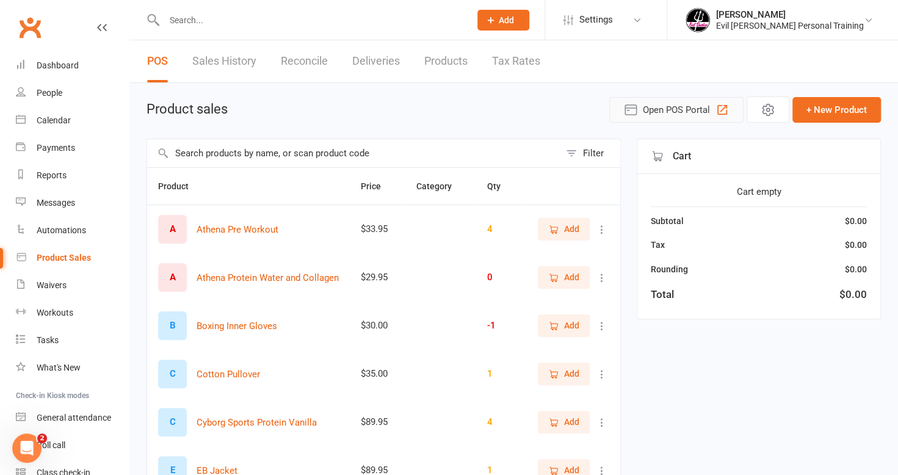
drag, startPoint x: 629, startPoint y: 118, endPoint x: 606, endPoint y: 130, distance: 26.5
